Goal: Information Seeking & Learning: Understand process/instructions

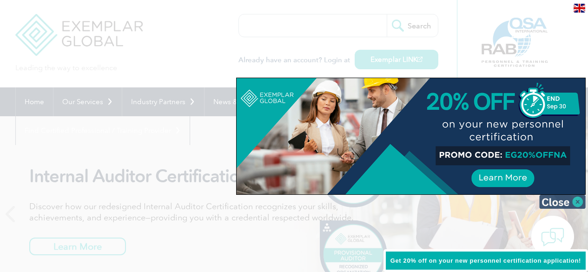
click at [581, 203] on img at bounding box center [563, 202] width 47 height 14
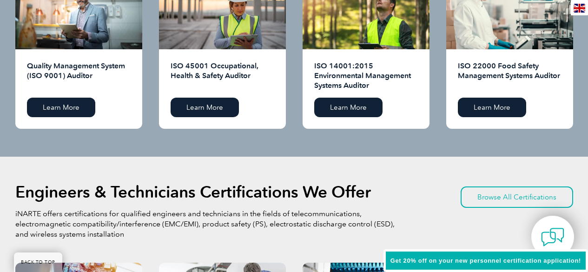
scroll to position [1023, 0]
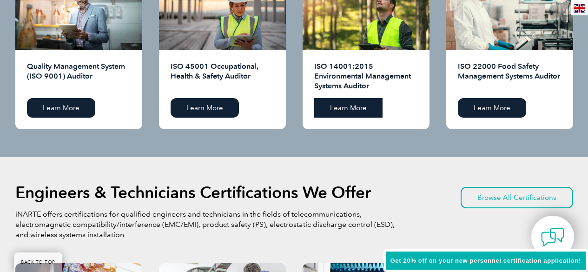
click at [340, 114] on link "Learn More" at bounding box center [348, 108] width 68 height 20
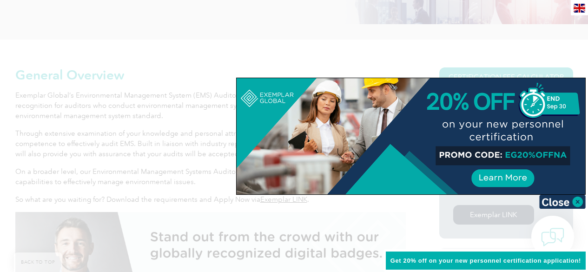
scroll to position [233, 0]
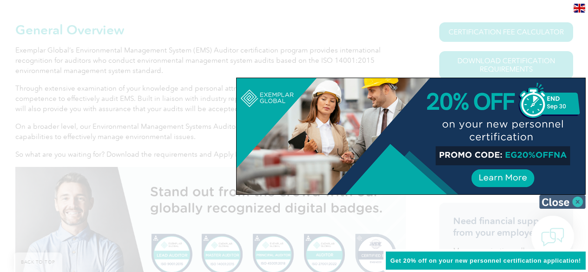
click at [557, 201] on img at bounding box center [563, 202] width 47 height 14
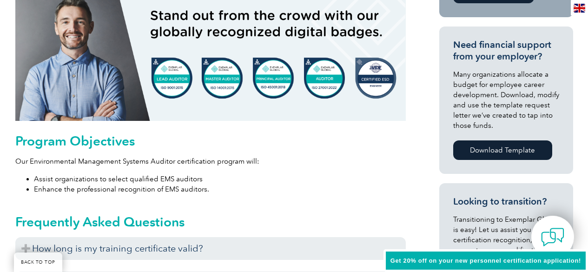
scroll to position [512, 0]
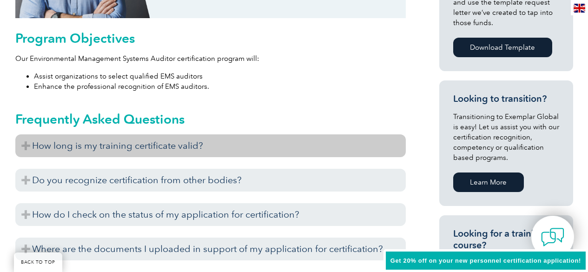
click at [170, 139] on h3 "How long is my training certificate valid?" at bounding box center [210, 145] width 391 height 23
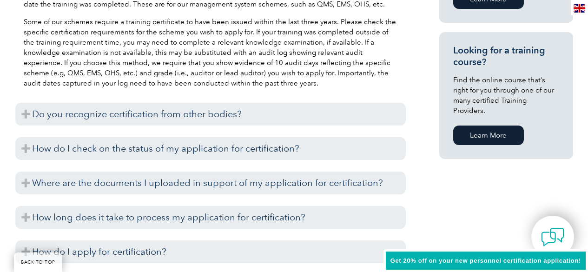
scroll to position [744, 0]
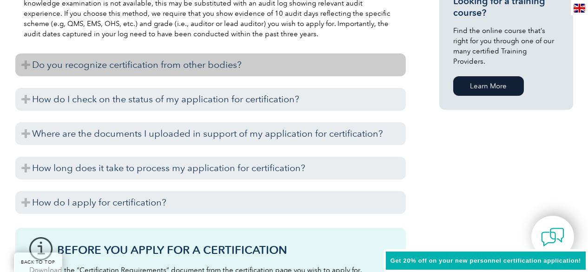
click at [204, 71] on h3 "Do you recognize certification from other bodies?" at bounding box center [210, 64] width 391 height 23
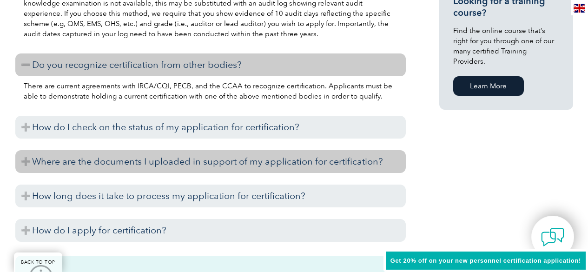
click at [228, 151] on h3 "Where are the documents I uploaded in support of my application for certificati…" at bounding box center [210, 161] width 391 height 23
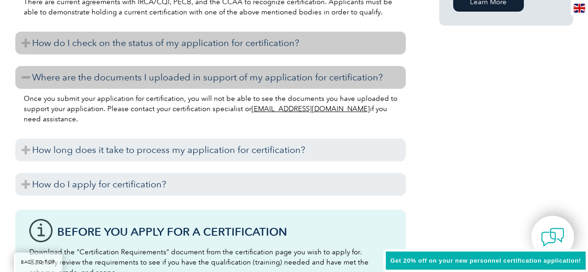
scroll to position [837, 0]
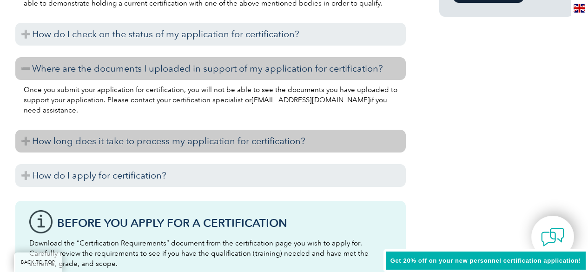
click at [253, 144] on h3 "How long does it take to process my application for certification?" at bounding box center [210, 141] width 391 height 23
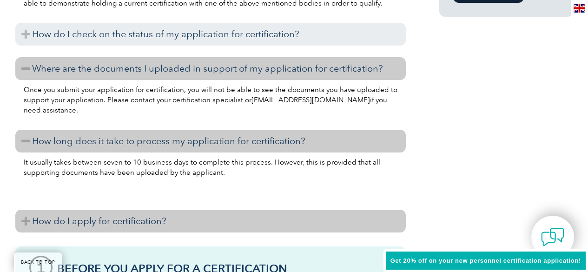
click at [194, 212] on h3 "How do I apply for certification?" at bounding box center [210, 221] width 391 height 23
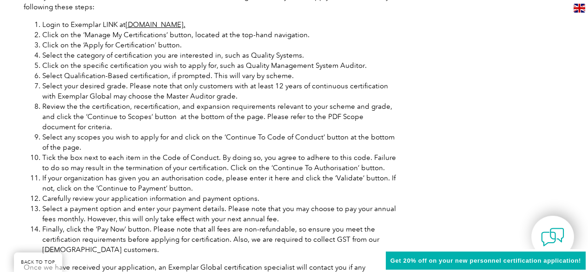
scroll to position [1256, 0]
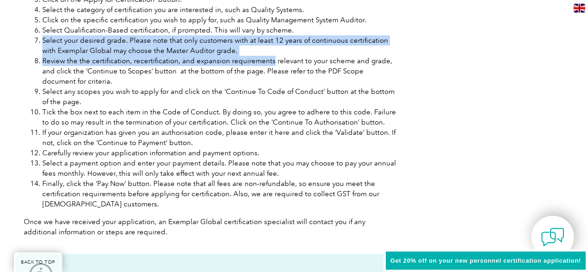
drag, startPoint x: 44, startPoint y: 40, endPoint x: 270, endPoint y: 57, distance: 227.2
click at [269, 57] on ol "Login to Exemplar LINK at [DOMAIN_NAME]. Click on the ‘Manage My Certifications…" at bounding box center [211, 91] width 374 height 235
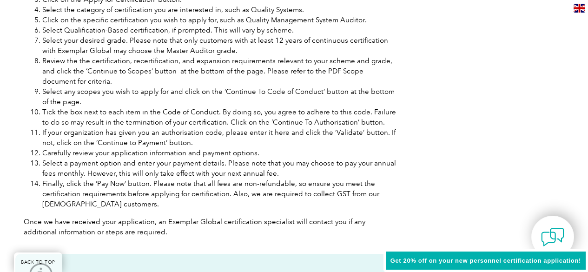
click at [215, 77] on li "Review the the certification, recertification, and expansion requirements relev…" at bounding box center [219, 71] width 355 height 31
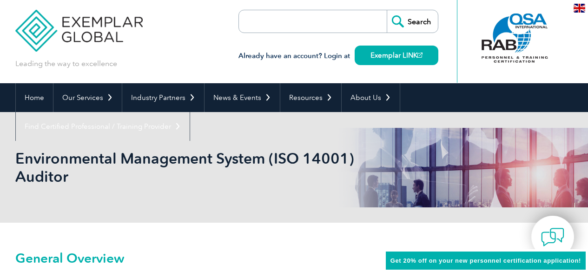
scroll to position [0, 0]
